Goal: Obtain resource: Obtain resource

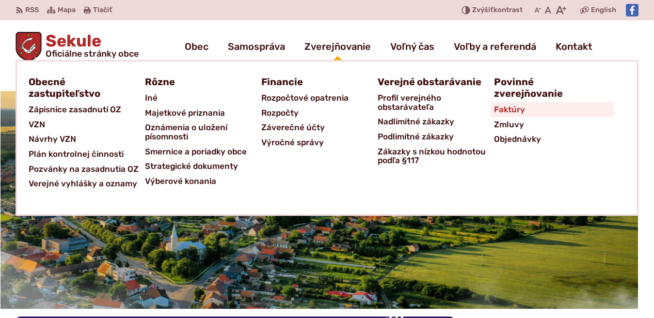
click at [507, 109] on span "Faktúry" at bounding box center [509, 109] width 31 height 15
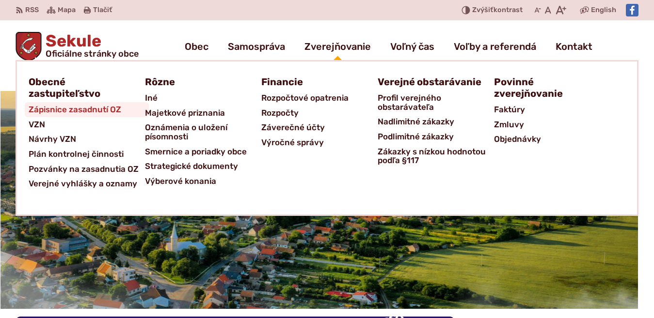
click at [45, 111] on span "Zápisnice zasadnutí OZ" at bounding box center [75, 109] width 93 height 15
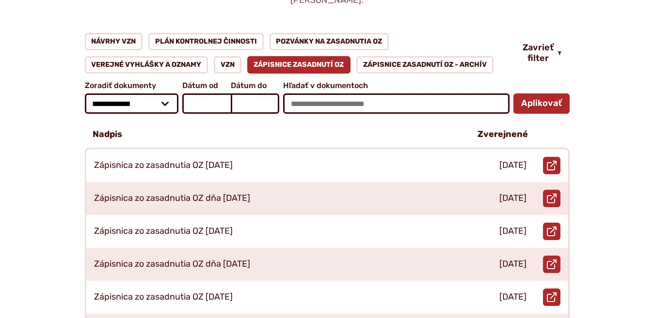
scroll to position [159, 0]
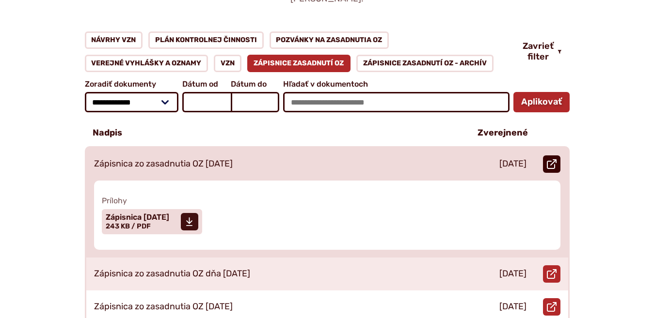
click at [549, 156] on link "Otvoriť document Zápisnica zo zasadnutia OZ 23.04.2025 v novom okne." at bounding box center [551, 164] width 17 height 17
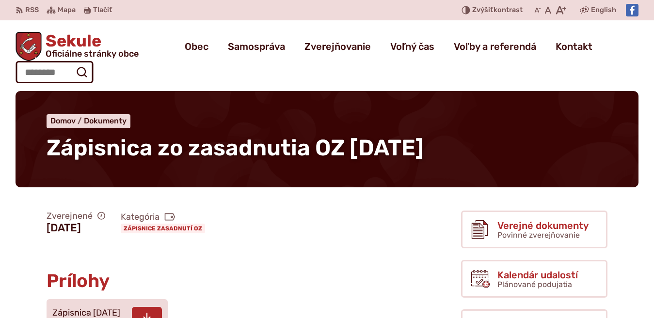
click at [151, 314] on use at bounding box center [147, 319] width 8 height 10
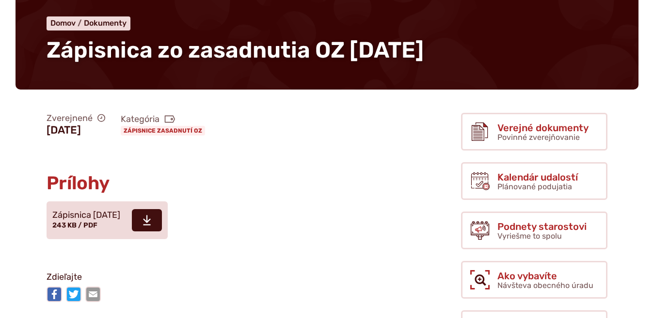
scroll to position [79, 0]
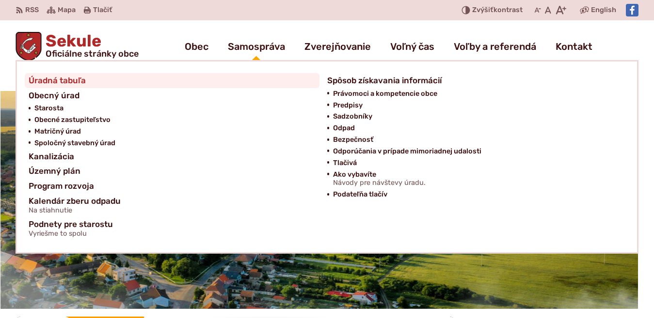
click at [82, 79] on link "Úradná tabuľa" at bounding box center [172, 80] width 287 height 15
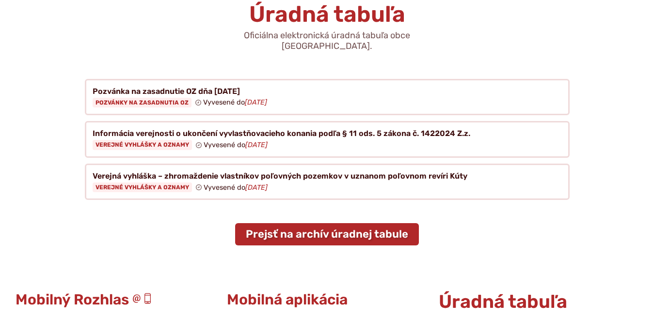
scroll to position [119, 0]
